Goal: Transaction & Acquisition: Subscribe to service/newsletter

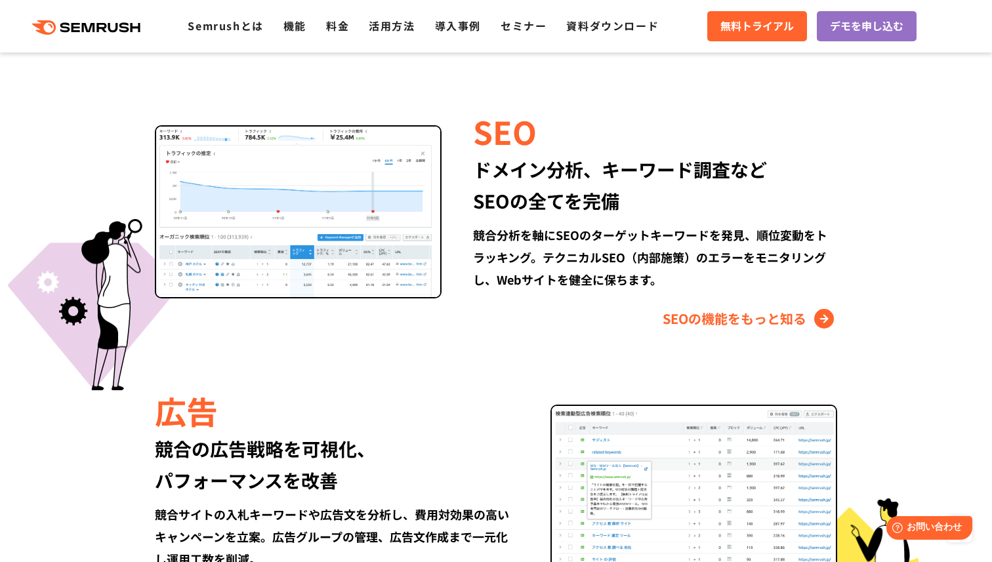
scroll to position [1210, 0]
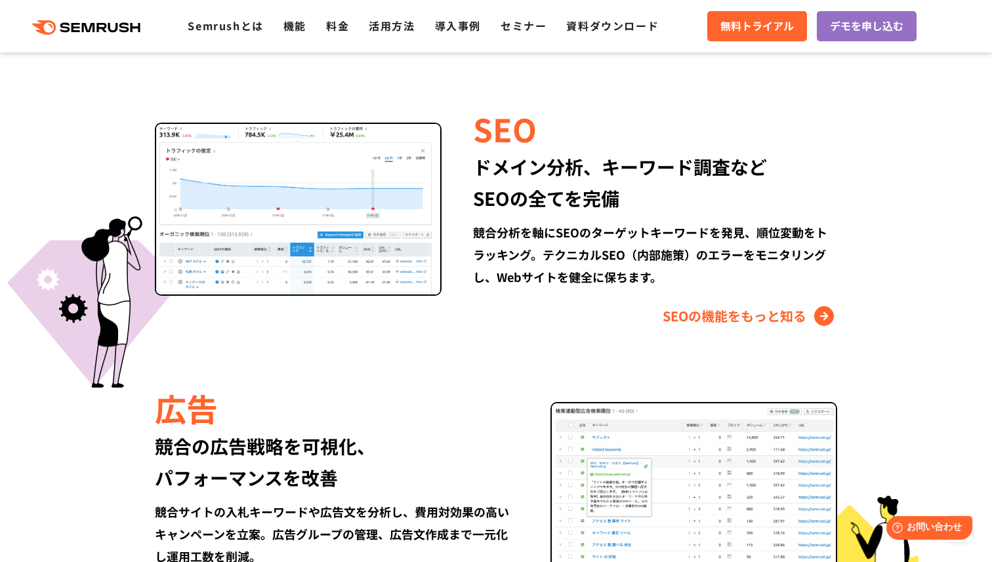
click at [599, 195] on div "ドメイン分析、キーワード調査など SEOの全てを完備" at bounding box center [655, 182] width 364 height 63
click at [589, 256] on div "競合分析を軸にSEOのターゲットキーワードを発見、順位変動をトラッキング。テクニカルSEO（内部施策）のエラーをモニタリングし、Webサイトを健全に保ちます。" at bounding box center [655, 254] width 364 height 67
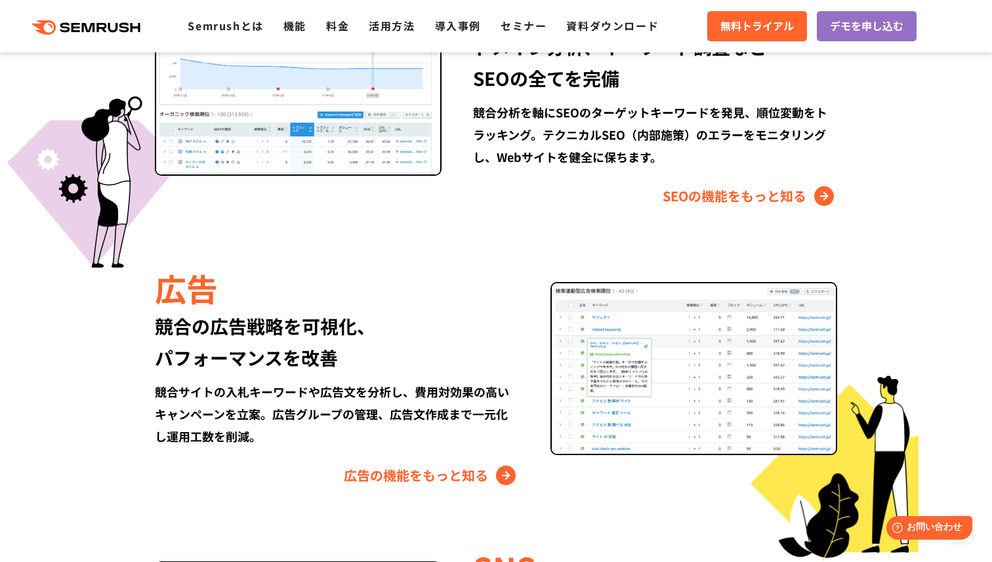
scroll to position [1271, 0]
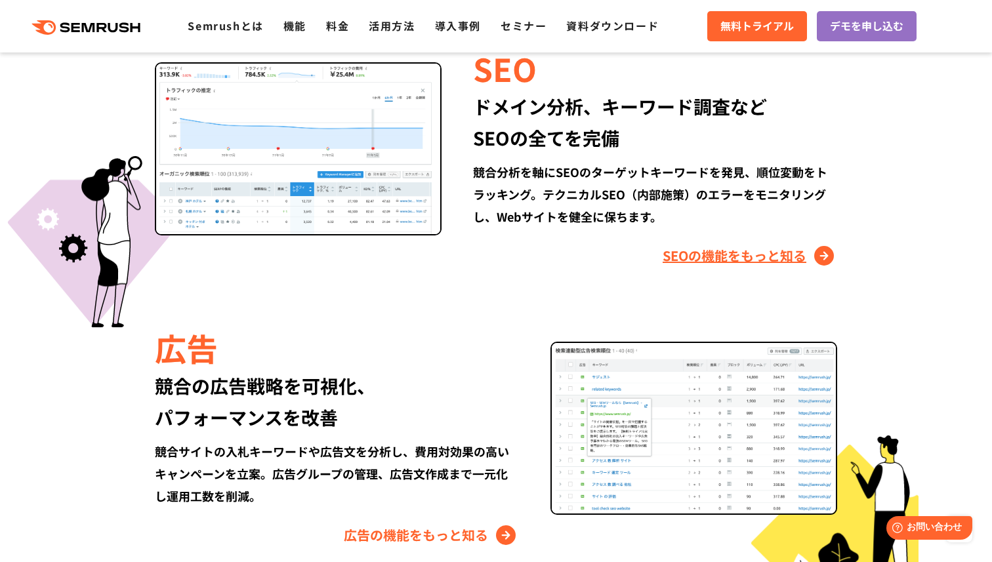
click at [751, 257] on link "SEOの機能をもっと知る" at bounding box center [750, 255] width 175 height 21
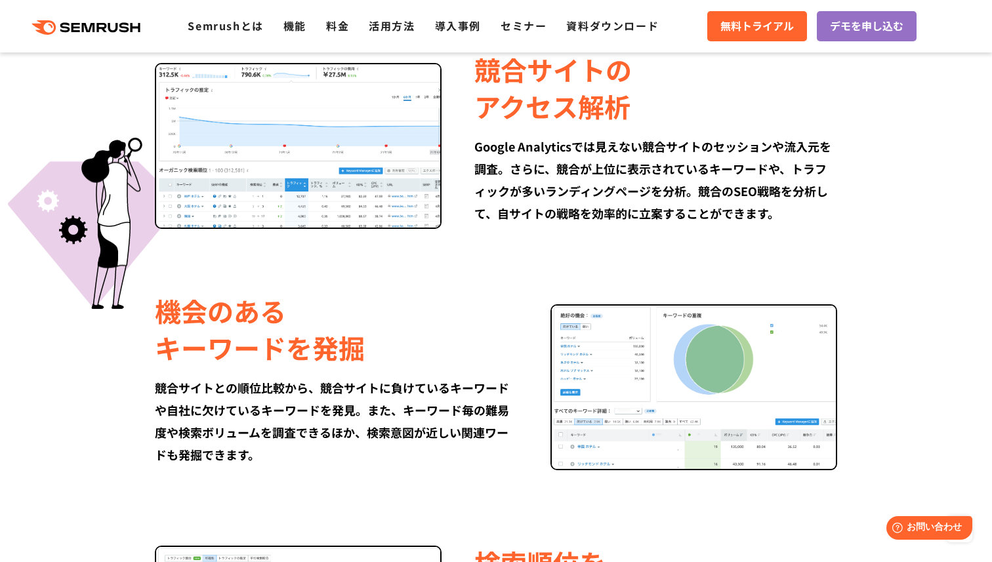
click at [559, 186] on div "Google Analyticsでは見えない競合サイトのセッションや流入元を調査。さらに、競合が上位に表示されているキーワードや、トラフィックが多いランディン…" at bounding box center [656, 179] width 363 height 89
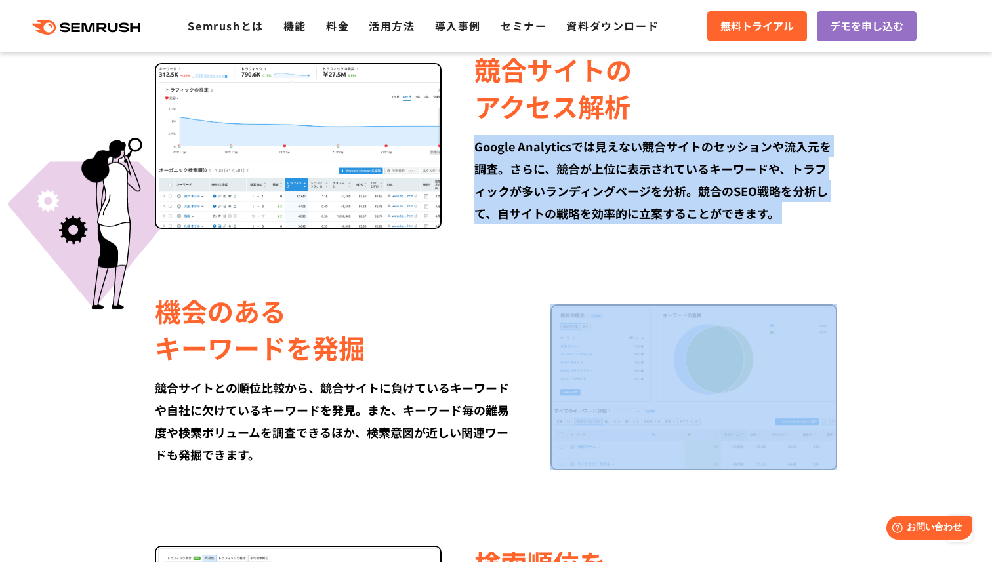
click at [559, 186] on div "Google Analyticsでは見えない競合サイトのセッションや流入元を調査。さらに、競合が上位に表示されているキーワードや、トラフィックが多いランディン…" at bounding box center [656, 179] width 363 height 89
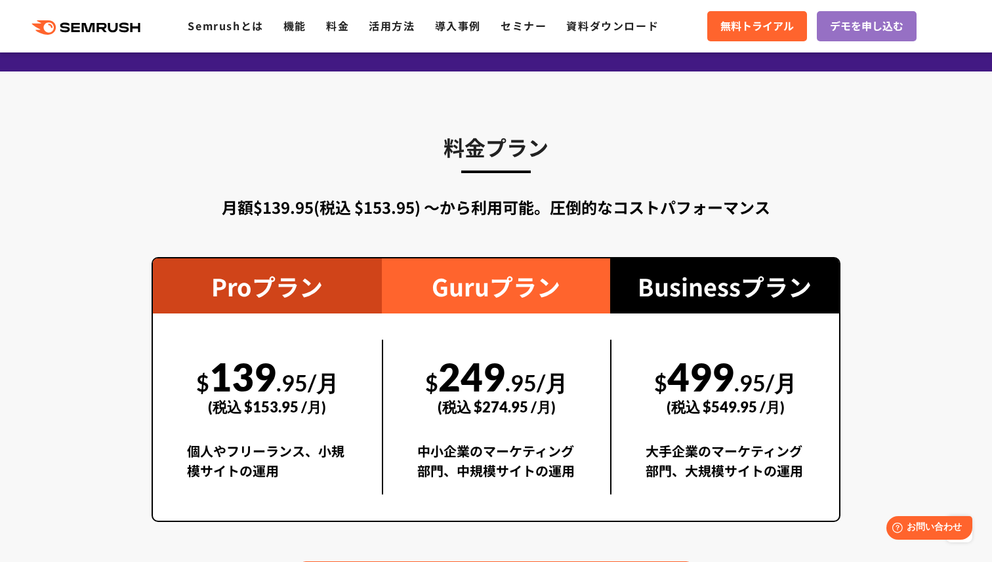
scroll to position [2115, 0]
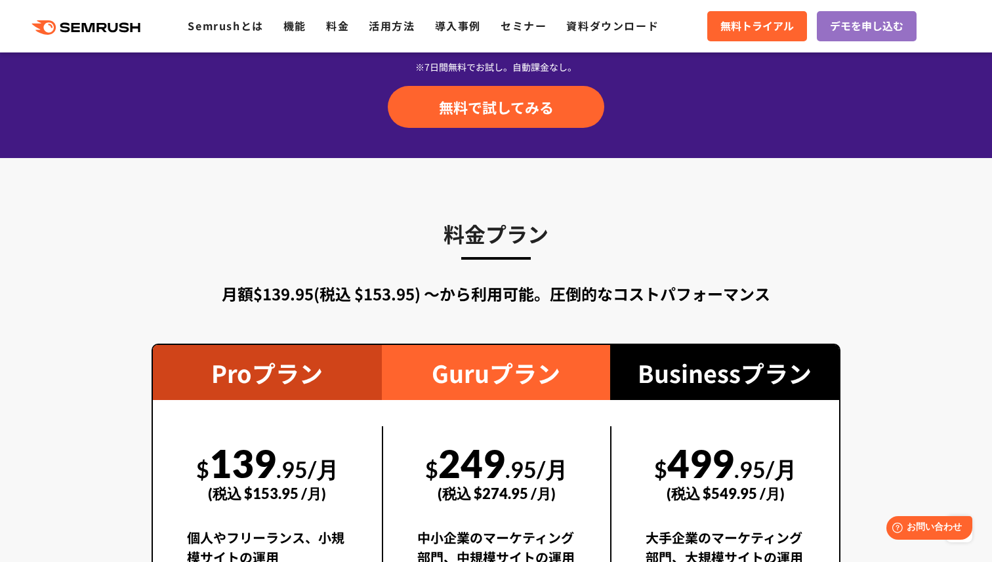
click at [516, 276] on div "料金プラン 月額$139.95(税込 $153.95) 〜から利用可能。圧倒的なコストパフォーマンス Proプラン $ 139 .95/月 (税込 $153.…" at bounding box center [496, 457] width 689 height 480
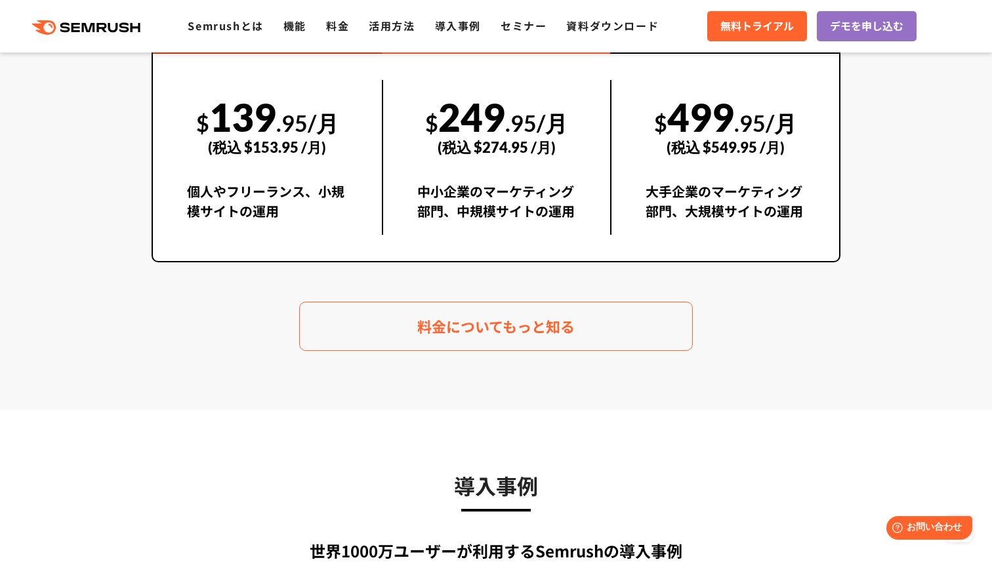
click at [473, 394] on section "料金プラン 月額$139.95(税込 $153.95) 〜から利用可能。圧倒的なコストパフォーマンス Proプラン $ 139 .95/月 (税込 $153.…" at bounding box center [496, 111] width 992 height 599
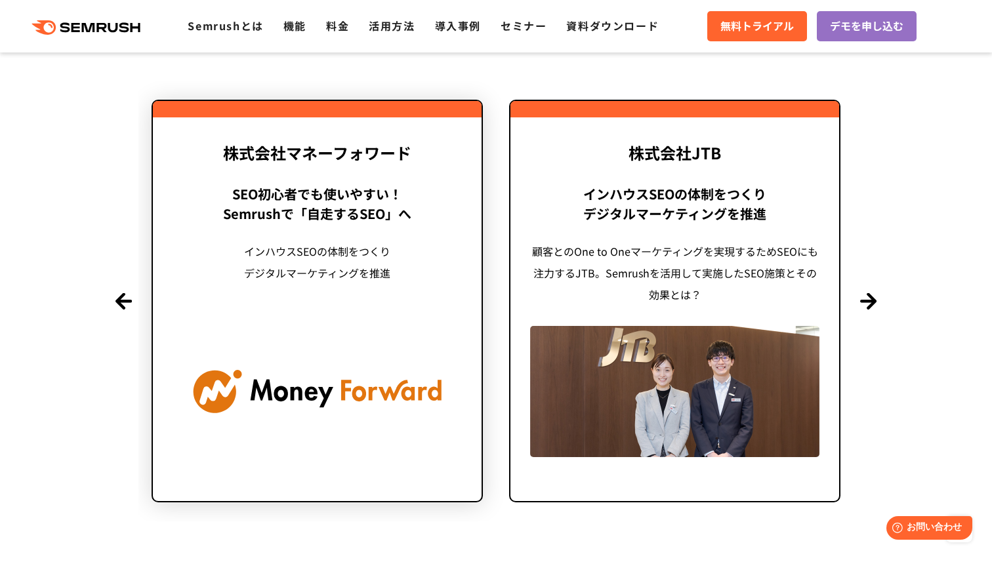
scroll to position [2751, 0]
